Goal: Find specific page/section: Find specific page/section

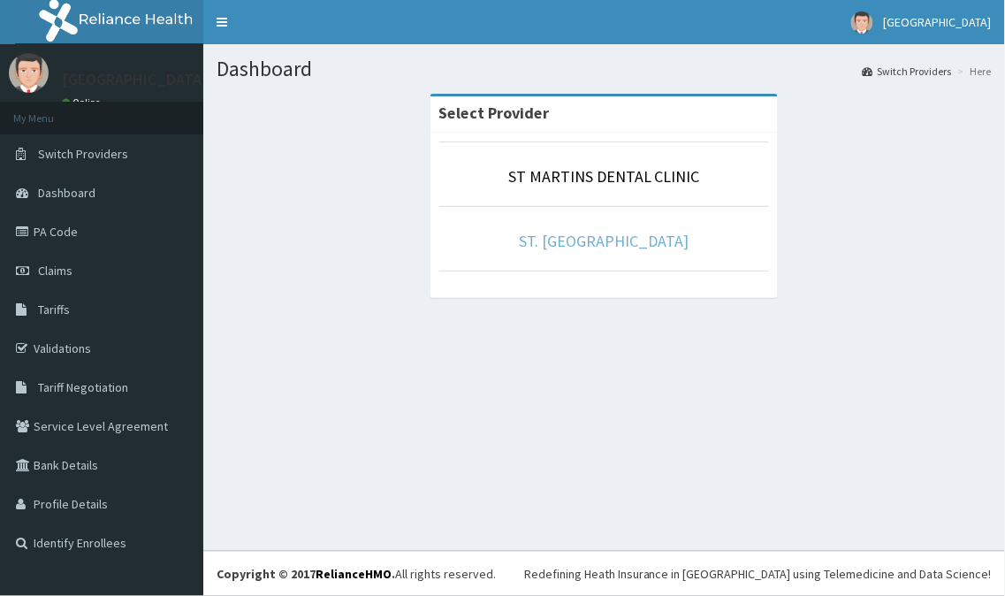
click at [584, 246] on link "ST. [GEOGRAPHIC_DATA]" at bounding box center [605, 241] width 170 height 20
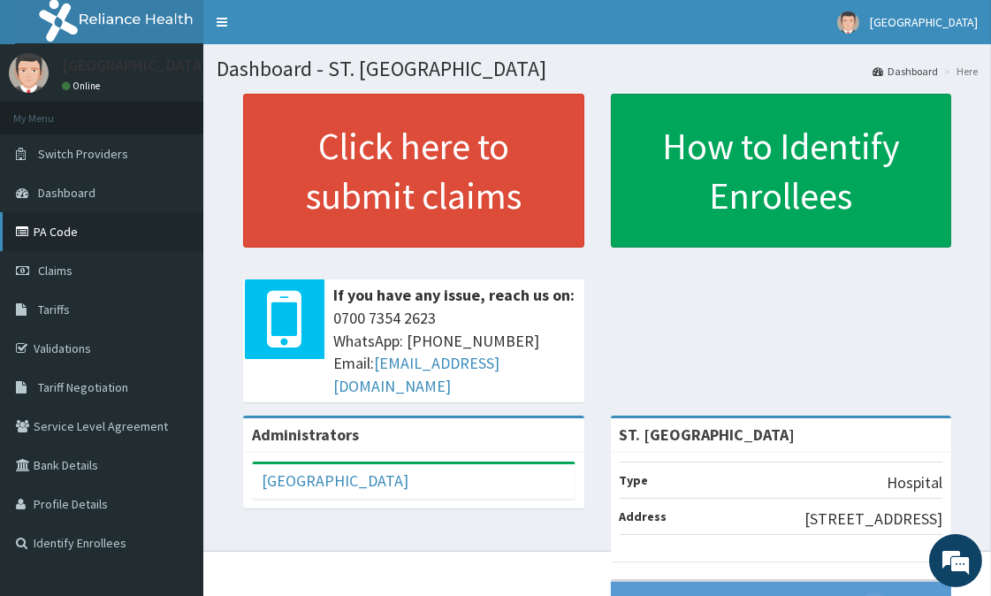
click at [67, 236] on link "PA Code" at bounding box center [101, 231] width 203 height 39
